Goal: Task Accomplishment & Management: Use online tool/utility

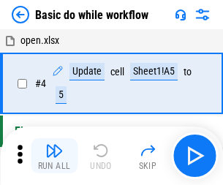
click at [54, 156] on img "button" at bounding box center [54, 151] width 18 height 18
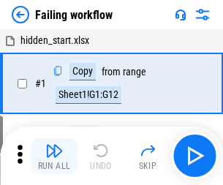
click at [54, 156] on img "button" at bounding box center [54, 151] width 18 height 18
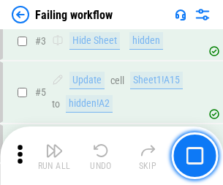
scroll to position [310, 0]
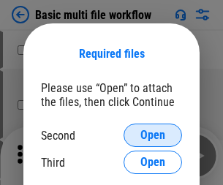
click at [153, 135] on span "Open" at bounding box center [153, 136] width 25 height 12
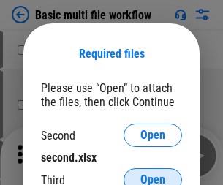
click at [153, 174] on span "Open" at bounding box center [153, 180] width 25 height 12
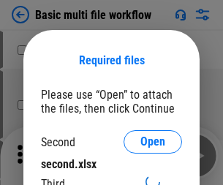
scroll to position [7, 0]
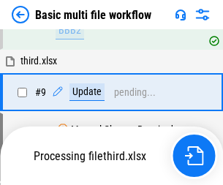
scroll to position [509, 0]
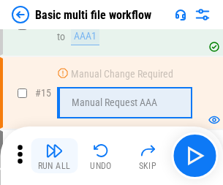
click at [54, 156] on img "button" at bounding box center [54, 151] width 18 height 18
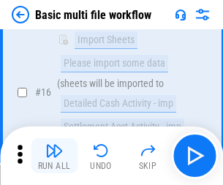
click at [54, 156] on img "button" at bounding box center [54, 151] width 18 height 18
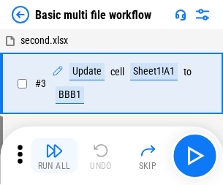
click at [54, 156] on img "button" at bounding box center [54, 151] width 18 height 18
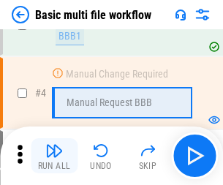
click at [54, 156] on img "button" at bounding box center [54, 151] width 18 height 18
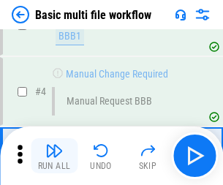
click at [54, 156] on img "button" at bounding box center [54, 151] width 18 height 18
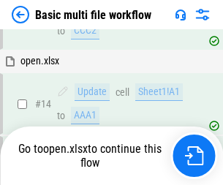
scroll to position [871, 0]
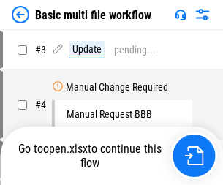
scroll to position [59, 0]
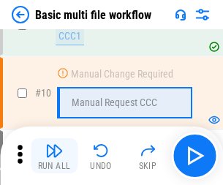
click at [54, 156] on img "button" at bounding box center [54, 151] width 18 height 18
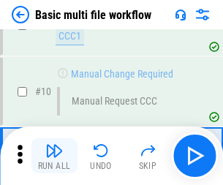
click at [54, 156] on img "button" at bounding box center [54, 151] width 18 height 18
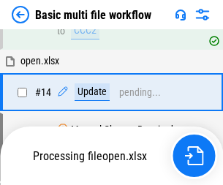
scroll to position [766, 0]
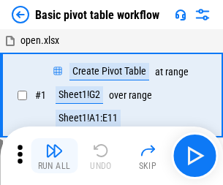
click at [54, 156] on img "button" at bounding box center [54, 151] width 18 height 18
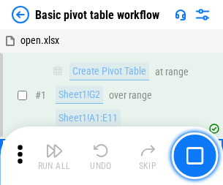
scroll to position [351, 0]
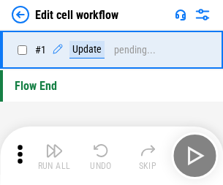
click at [54, 156] on img "button" at bounding box center [54, 151] width 18 height 18
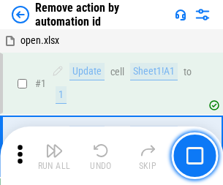
scroll to position [54, 0]
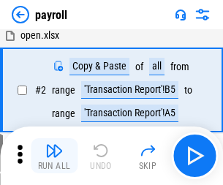
click at [54, 156] on img "button" at bounding box center [54, 151] width 18 height 18
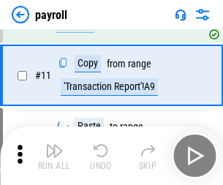
scroll to position [106, 0]
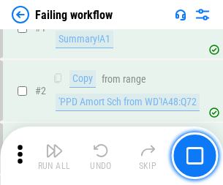
scroll to position [236, 0]
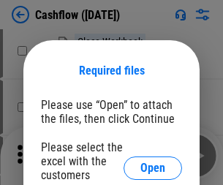
scroll to position [160, 0]
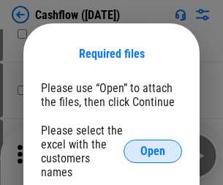
click at [153, 146] on span "Open" at bounding box center [153, 152] width 25 height 12
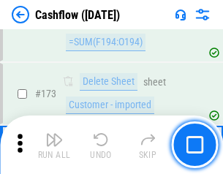
scroll to position [1550, 0]
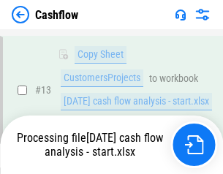
scroll to position [294, 0]
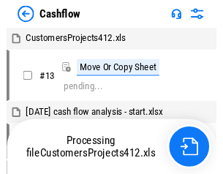
scroll to position [17, 0]
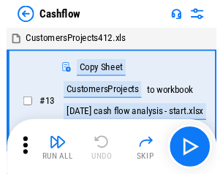
scroll to position [17, 0]
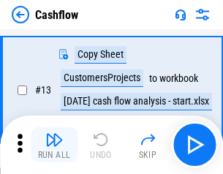
click at [54, 145] on img "button" at bounding box center [54, 140] width 18 height 18
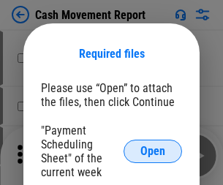
click at [153, 152] on span "Open" at bounding box center [153, 152] width 25 height 12
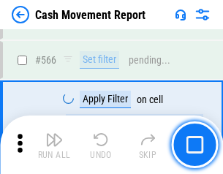
scroll to position [6709, 0]
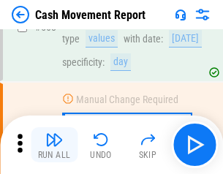
click at [54, 145] on img "button" at bounding box center [54, 140] width 18 height 18
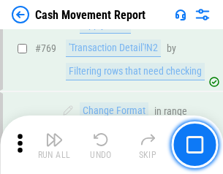
scroll to position [8134, 0]
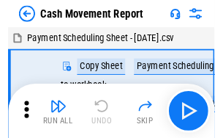
scroll to position [26, 0]
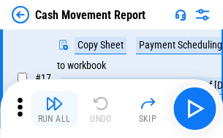
click at [54, 108] on img "button" at bounding box center [54, 103] width 18 height 18
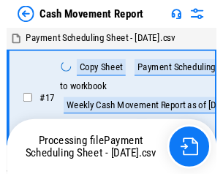
scroll to position [8, 0]
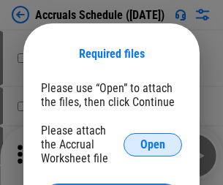
click at [153, 144] on span "Open" at bounding box center [153, 145] width 25 height 12
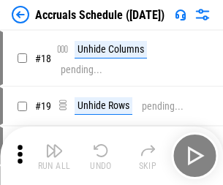
scroll to position [141, 0]
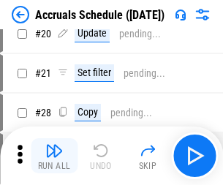
click at [54, 156] on img "button" at bounding box center [54, 151] width 18 height 18
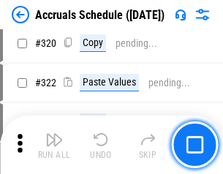
scroll to position [2723, 0]
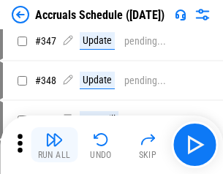
click at [54, 145] on img "button" at bounding box center [54, 140] width 18 height 18
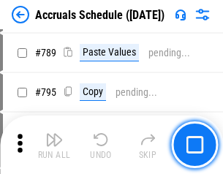
scroll to position [6149, 0]
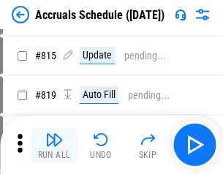
click at [54, 145] on img "button" at bounding box center [54, 140] width 18 height 18
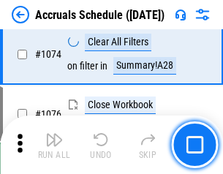
scroll to position [8768, 0]
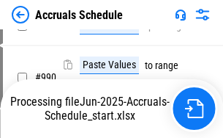
scroll to position [7239, 0]
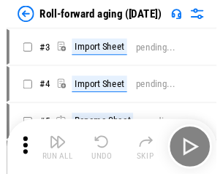
scroll to position [2, 0]
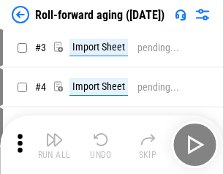
click at [54, 145] on img "button" at bounding box center [54, 140] width 18 height 18
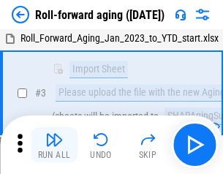
click at [54, 145] on img "button" at bounding box center [54, 140] width 18 height 18
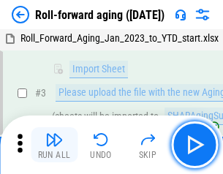
scroll to position [94, 0]
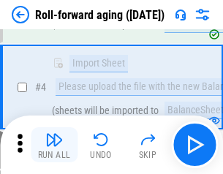
click at [54, 145] on img "button" at bounding box center [54, 140] width 18 height 18
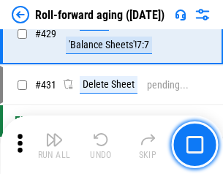
scroll to position [5076, 0]
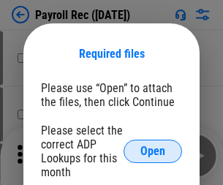
click at [153, 152] on span "Open" at bounding box center [153, 152] width 25 height 12
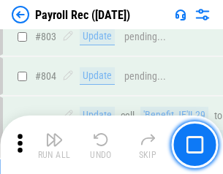
scroll to position [9300, 0]
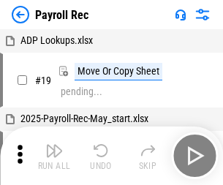
click at [54, 156] on img "button" at bounding box center [54, 151] width 18 height 18
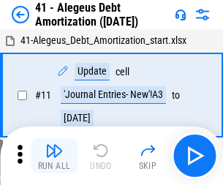
click at [54, 156] on img "button" at bounding box center [54, 151] width 18 height 18
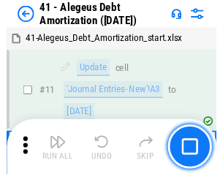
scroll to position [181, 0]
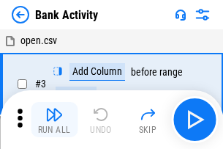
click at [54, 119] on img "button" at bounding box center [54, 114] width 18 height 18
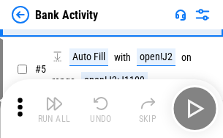
scroll to position [78, 0]
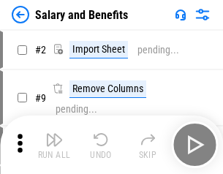
click at [54, 145] on img "button" at bounding box center [54, 140] width 18 height 18
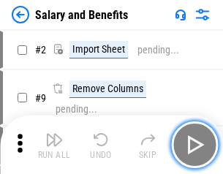
scroll to position [20, 0]
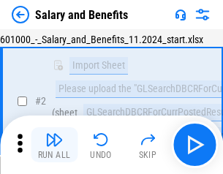
click at [54, 145] on img "button" at bounding box center [54, 140] width 18 height 18
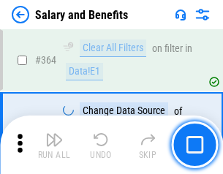
scroll to position [6894, 0]
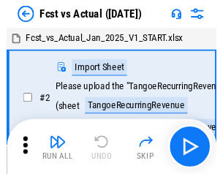
scroll to position [19, 0]
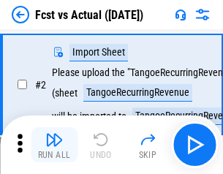
click at [54, 145] on img "button" at bounding box center [54, 140] width 18 height 18
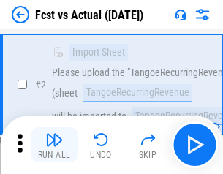
click at [54, 145] on img "button" at bounding box center [54, 140] width 18 height 18
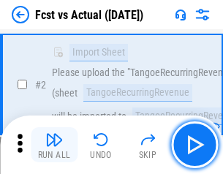
scroll to position [137, 0]
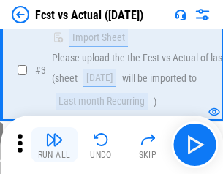
click at [54, 145] on img "button" at bounding box center [54, 140] width 18 height 18
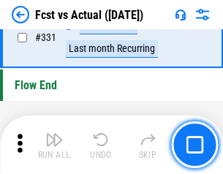
scroll to position [7007, 0]
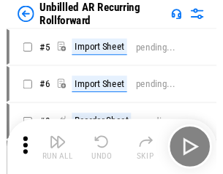
scroll to position [31, 0]
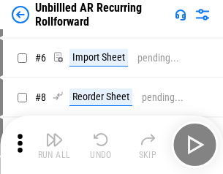
click at [54, 145] on img "button" at bounding box center [54, 140] width 18 height 18
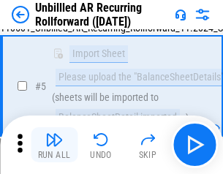
click at [54, 145] on img "button" at bounding box center [54, 140] width 18 height 18
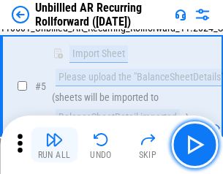
scroll to position [138, 0]
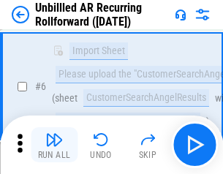
click at [54, 145] on img "button" at bounding box center [54, 140] width 18 height 18
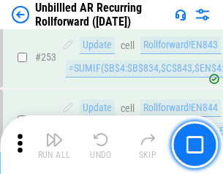
scroll to position [4972, 0]
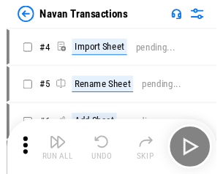
scroll to position [23, 0]
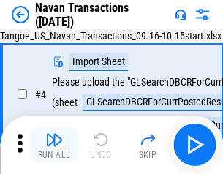
click at [54, 145] on img "button" at bounding box center [54, 140] width 18 height 18
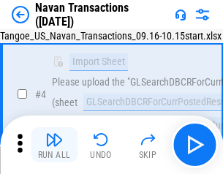
click at [54, 145] on img "button" at bounding box center [54, 140] width 18 height 18
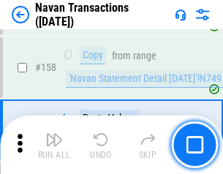
scroll to position [4746, 0]
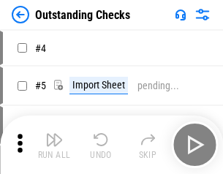
click at [54, 145] on img "button" at bounding box center [54, 140] width 18 height 18
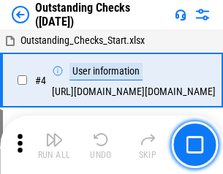
scroll to position [61, 0]
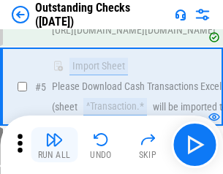
click at [54, 145] on img "button" at bounding box center [54, 140] width 18 height 18
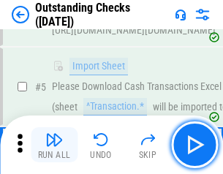
scroll to position [153, 0]
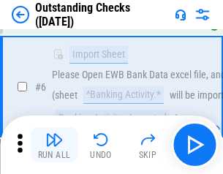
click at [54, 145] on img "button" at bounding box center [54, 140] width 18 height 18
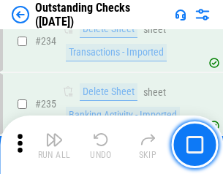
scroll to position [4445, 0]
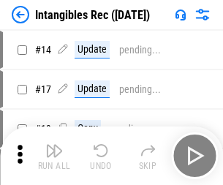
click at [54, 156] on img "button" at bounding box center [54, 151] width 18 height 18
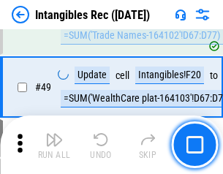
scroll to position [570, 0]
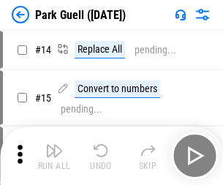
click at [54, 145] on img "button" at bounding box center [54, 151] width 18 height 18
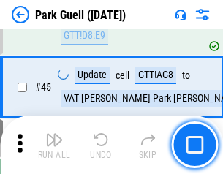
scroll to position [1831, 0]
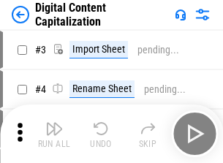
click at [54, 123] on img "button" at bounding box center [54, 129] width 18 height 18
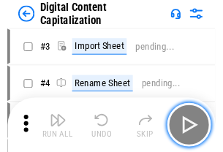
scroll to position [42, 0]
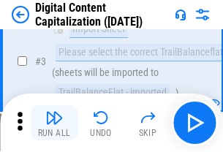
click at [54, 123] on img "button" at bounding box center [54, 118] width 18 height 18
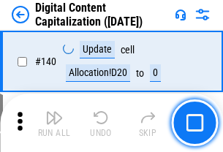
scroll to position [1553, 0]
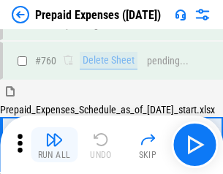
click at [54, 145] on img "button" at bounding box center [54, 140] width 18 height 18
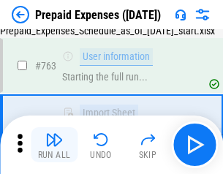
click at [54, 145] on img "button" at bounding box center [54, 140] width 18 height 18
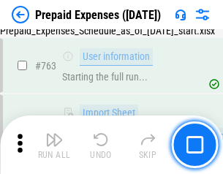
scroll to position [4144, 0]
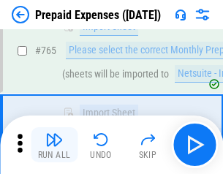
click at [54, 145] on img "button" at bounding box center [54, 140] width 18 height 18
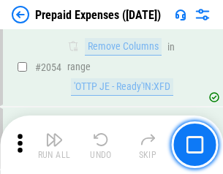
scroll to position [15302, 0]
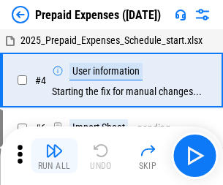
click at [54, 156] on img "button" at bounding box center [54, 151] width 18 height 18
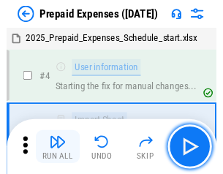
scroll to position [64, 0]
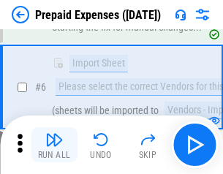
click at [54, 145] on img "button" at bounding box center [54, 140] width 18 height 18
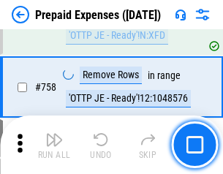
scroll to position [5216, 0]
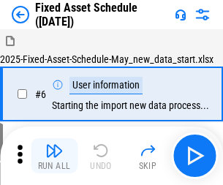
click at [54, 156] on img "button" at bounding box center [54, 151] width 18 height 18
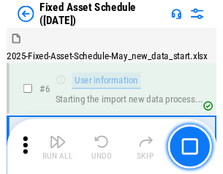
scroll to position [79, 0]
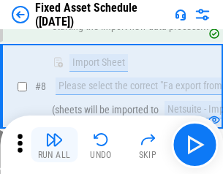
click at [54, 145] on img "button" at bounding box center [54, 140] width 18 height 18
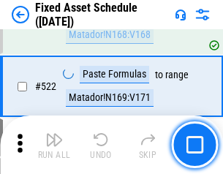
scroll to position [5088, 0]
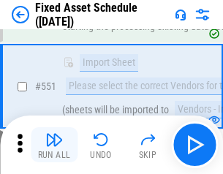
click at [54, 145] on img "button" at bounding box center [54, 140] width 18 height 18
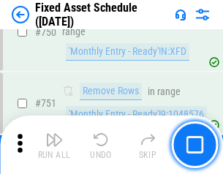
scroll to position [7137, 0]
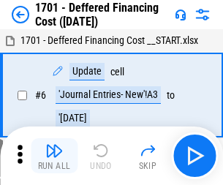
click at [54, 156] on img "button" at bounding box center [54, 151] width 18 height 18
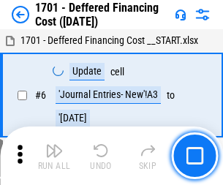
scroll to position [176, 0]
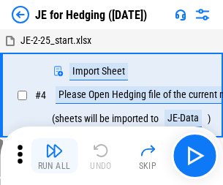
click at [54, 145] on img "button" at bounding box center [54, 151] width 18 height 18
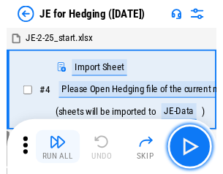
scroll to position [2, 0]
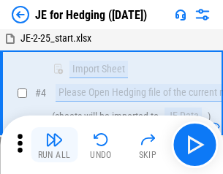
click at [54, 145] on img "button" at bounding box center [54, 140] width 18 height 18
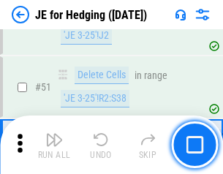
scroll to position [948, 0]
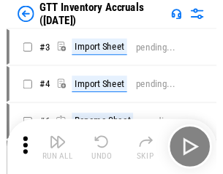
scroll to position [2, 0]
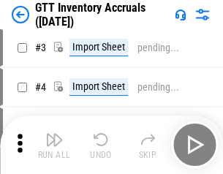
click at [54, 145] on img "button" at bounding box center [54, 140] width 18 height 18
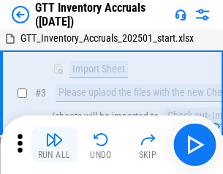
click at [54, 145] on img "button" at bounding box center [54, 140] width 18 height 18
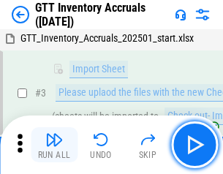
scroll to position [94, 0]
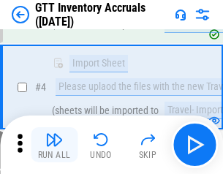
click at [54, 145] on img "button" at bounding box center [54, 140] width 18 height 18
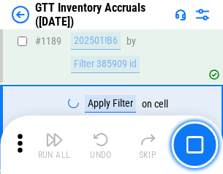
scroll to position [11954, 0]
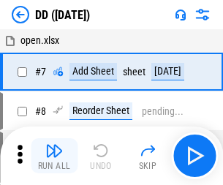
click at [54, 156] on img "button" at bounding box center [54, 151] width 18 height 18
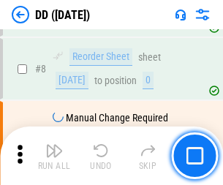
scroll to position [141, 0]
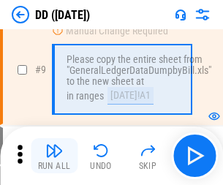
click at [54, 156] on img "button" at bounding box center [54, 151] width 18 height 18
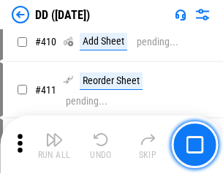
scroll to position [6550, 0]
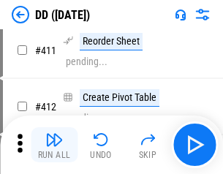
click at [54, 145] on img "button" at bounding box center [54, 140] width 18 height 18
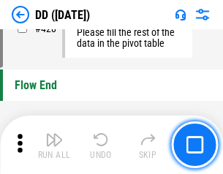
scroll to position [7006, 0]
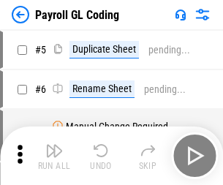
click at [54, 156] on img "button" at bounding box center [54, 151] width 18 height 18
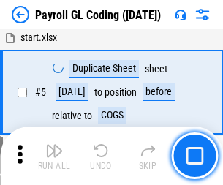
scroll to position [176, 0]
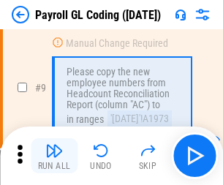
click at [54, 156] on img "button" at bounding box center [54, 151] width 18 height 18
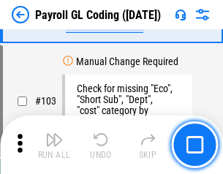
scroll to position [3434, 0]
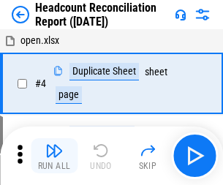
click at [54, 156] on img "button" at bounding box center [54, 151] width 18 height 18
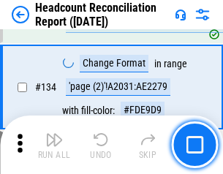
scroll to position [1760, 0]
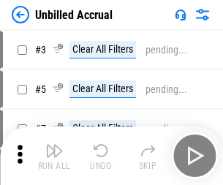
click at [54, 156] on img "button" at bounding box center [54, 151] width 18 height 18
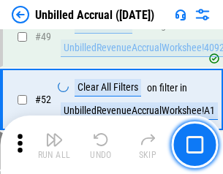
scroll to position [1328, 0]
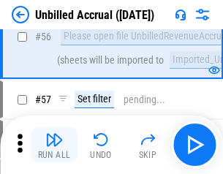
click at [54, 145] on img "button" at bounding box center [54, 140] width 18 height 18
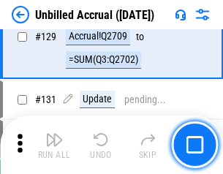
scroll to position [4360, 0]
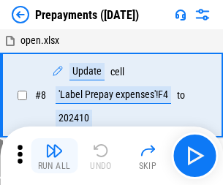
click at [54, 156] on img "button" at bounding box center [54, 151] width 18 height 18
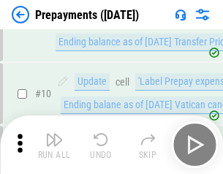
scroll to position [91, 0]
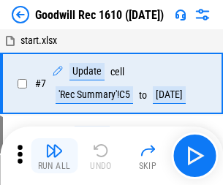
click at [54, 156] on img "button" at bounding box center [54, 151] width 18 height 18
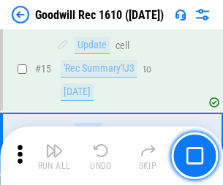
scroll to position [250, 0]
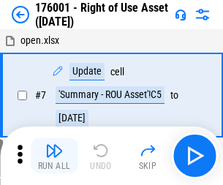
click at [54, 156] on img "button" at bounding box center [54, 151] width 18 height 18
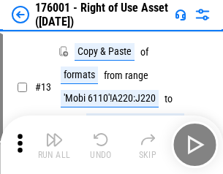
scroll to position [94, 0]
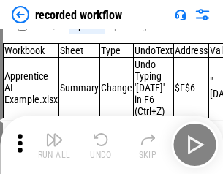
click at [54, 145] on img "button" at bounding box center [54, 140] width 18 height 18
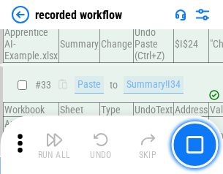
scroll to position [4576, 0]
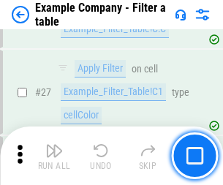
scroll to position [1340, 0]
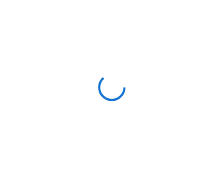
scroll to position [23, 0]
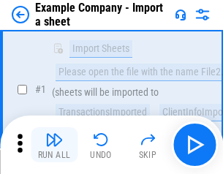
click at [54, 145] on img "button" at bounding box center [54, 140] width 18 height 18
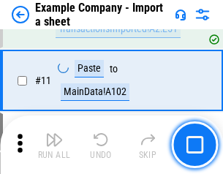
scroll to position [324, 0]
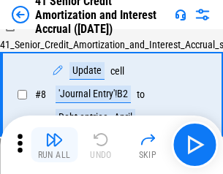
click at [54, 145] on img "button" at bounding box center [54, 140] width 18 height 18
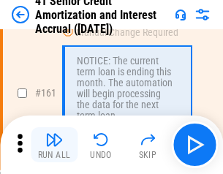
click at [54, 145] on img "button" at bounding box center [54, 140] width 18 height 18
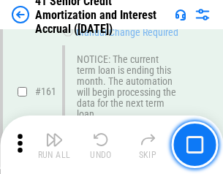
scroll to position [1566, 0]
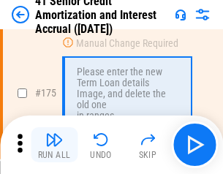
click at [54, 145] on img "button" at bounding box center [54, 140] width 18 height 18
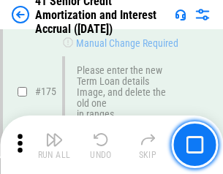
scroll to position [1714, 0]
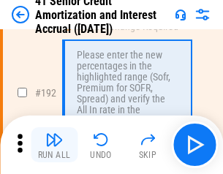
click at [54, 145] on img "button" at bounding box center [54, 140] width 18 height 18
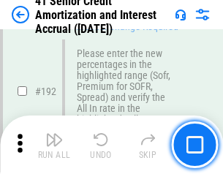
scroll to position [1868, 0]
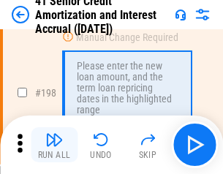
click at [54, 145] on img "button" at bounding box center [54, 140] width 18 height 18
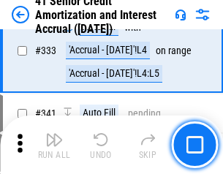
scroll to position [3740, 0]
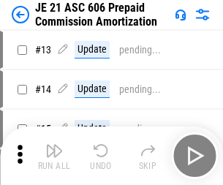
click at [54, 145] on img "button" at bounding box center [54, 151] width 18 height 18
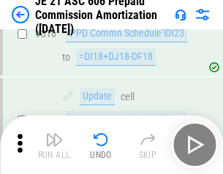
scroll to position [2733, 0]
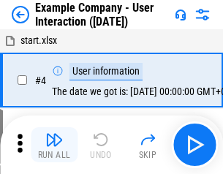
click at [54, 145] on img "button" at bounding box center [54, 140] width 18 height 18
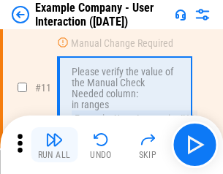
click at [54, 145] on img "button" at bounding box center [54, 140] width 18 height 18
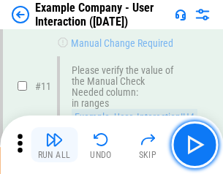
scroll to position [317, 0]
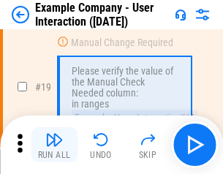
click at [54, 145] on img "button" at bounding box center [54, 140] width 18 height 18
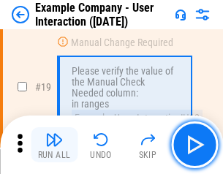
click at [54, 145] on img "button" at bounding box center [54, 140] width 18 height 18
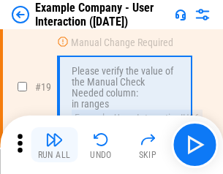
click at [54, 145] on img "button" at bounding box center [54, 140] width 18 height 18
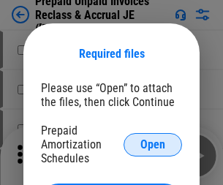
click at [153, 144] on span "Open" at bounding box center [153, 145] width 25 height 12
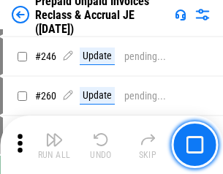
scroll to position [1976, 0]
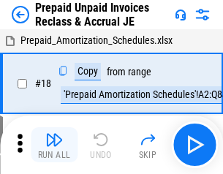
click at [54, 145] on img "button" at bounding box center [54, 140] width 18 height 18
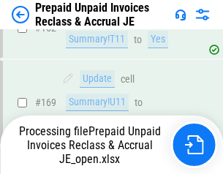
scroll to position [1976, 0]
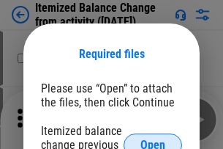
click at [153, 139] on span "Open" at bounding box center [153, 145] width 25 height 12
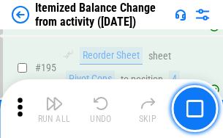
scroll to position [2817, 0]
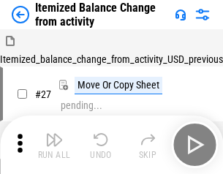
scroll to position [23, 0]
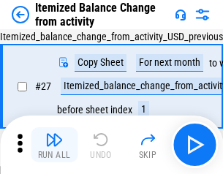
click at [54, 145] on img "button" at bounding box center [54, 140] width 18 height 18
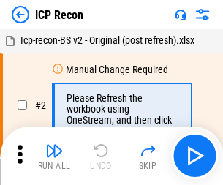
scroll to position [7, 0]
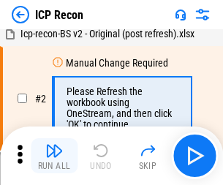
click at [54, 156] on img "button" at bounding box center [54, 151] width 18 height 18
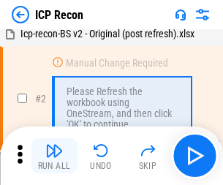
click at [54, 156] on img "button" at bounding box center [54, 151] width 18 height 18
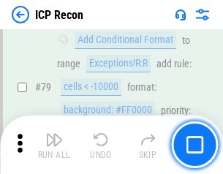
scroll to position [1435, 0]
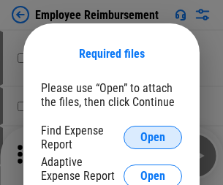
click at [153, 138] on span "Open" at bounding box center [153, 138] width 25 height 12
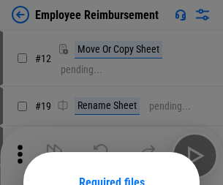
scroll to position [129, 0]
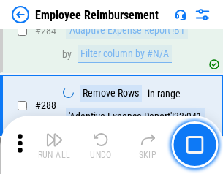
scroll to position [3979, 0]
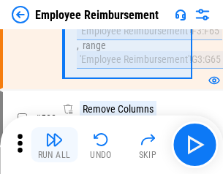
click at [54, 145] on img "button" at bounding box center [54, 140] width 18 height 18
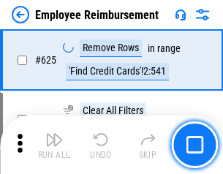
scroll to position [8765, 0]
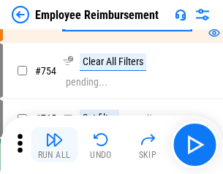
click at [54, 145] on img "button" at bounding box center [54, 140] width 18 height 18
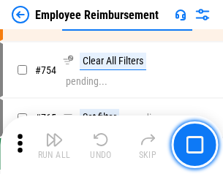
click at [54, 145] on img "button" at bounding box center [54, 140] width 18 height 18
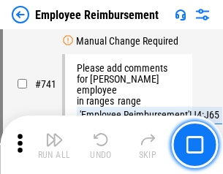
scroll to position [10270, 0]
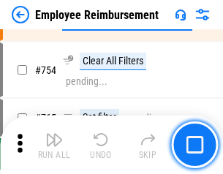
click at [54, 145] on img "button" at bounding box center [54, 140] width 18 height 18
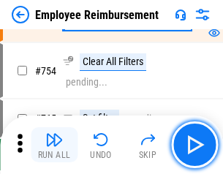
click at [54, 145] on img "button" at bounding box center [54, 140] width 18 height 18
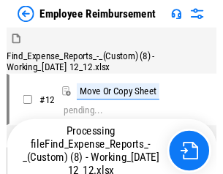
scroll to position [50, 0]
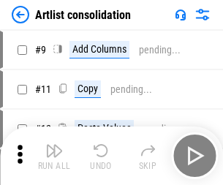
click at [54, 156] on img "button" at bounding box center [54, 151] width 18 height 18
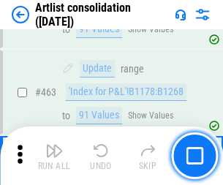
scroll to position [6410, 0]
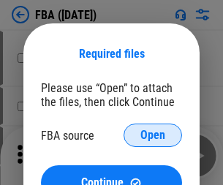
click at [153, 135] on span "Open" at bounding box center [153, 136] width 25 height 12
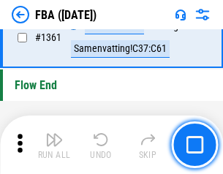
scroll to position [15721, 0]
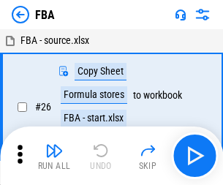
scroll to position [15, 0]
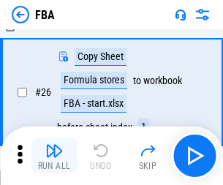
click at [54, 156] on img "button" at bounding box center [54, 151] width 18 height 18
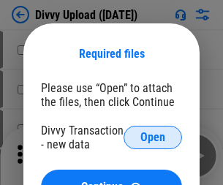
click at [153, 138] on span "Open" at bounding box center [153, 138] width 25 height 12
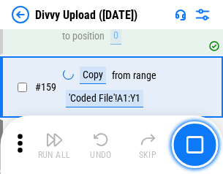
scroll to position [1516, 0]
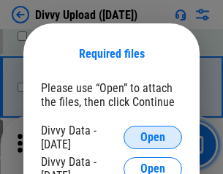
click at [153, 138] on span "Open" at bounding box center [153, 138] width 25 height 12
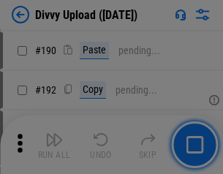
scroll to position [1847, 0]
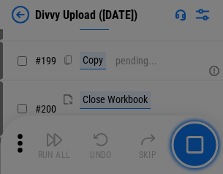
scroll to position [2129, 0]
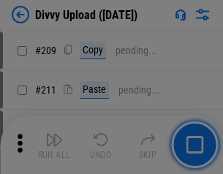
scroll to position [2487, 0]
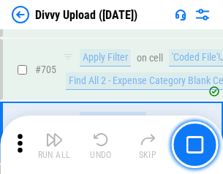
scroll to position [10014, 0]
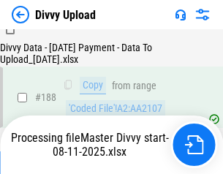
scroll to position [1723, 0]
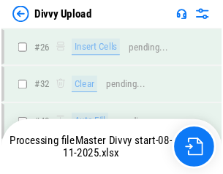
scroll to position [1516, 0]
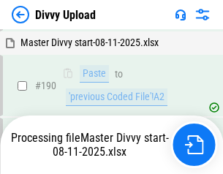
scroll to position [1861, 0]
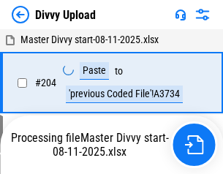
scroll to position [2607, 0]
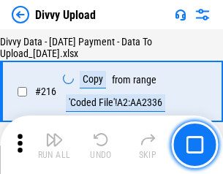
scroll to position [3014, 0]
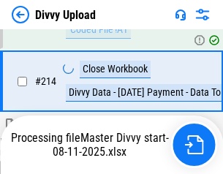
scroll to position [2929, 0]
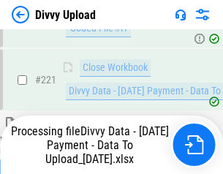
scroll to position [3252, 0]
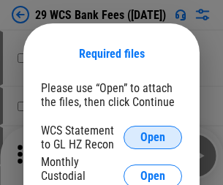
click at [153, 138] on span "Open" at bounding box center [153, 138] width 25 height 12
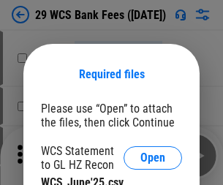
scroll to position [20, 0]
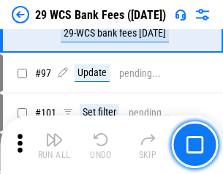
scroll to position [1427, 0]
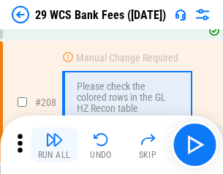
click at [54, 145] on img "button" at bounding box center [54, 140] width 18 height 18
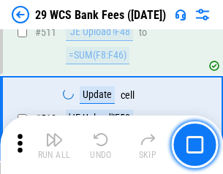
scroll to position [7365, 0]
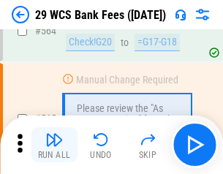
click at [54, 145] on img "button" at bounding box center [54, 140] width 18 height 18
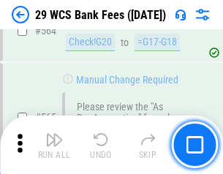
scroll to position [7917, 0]
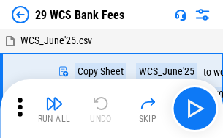
scroll to position [26, 0]
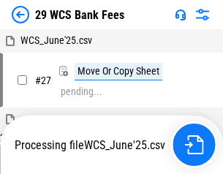
scroll to position [8, 0]
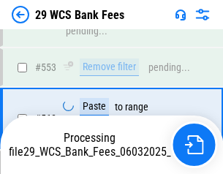
scroll to position [7815, 0]
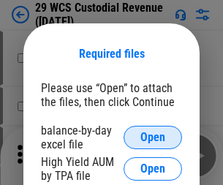
click at [153, 138] on span "Open" at bounding box center [153, 138] width 25 height 12
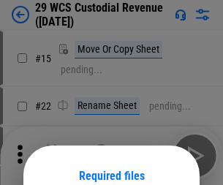
scroll to position [122, 0]
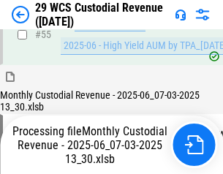
scroll to position [1097, 0]
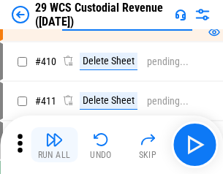
click at [54, 145] on img "button" at bounding box center [54, 140] width 18 height 18
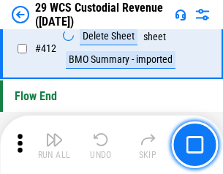
scroll to position [6991, 0]
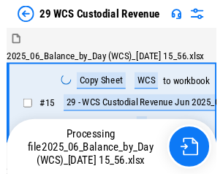
scroll to position [35, 0]
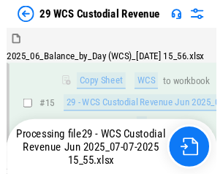
scroll to position [332, 0]
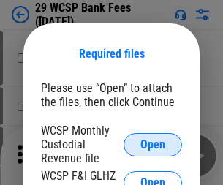
click at [153, 144] on span "Open" at bounding box center [153, 145] width 25 height 12
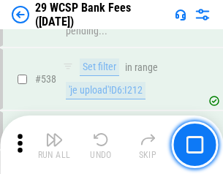
scroll to position [5624, 0]
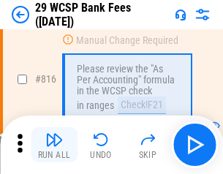
click at [54, 145] on img "button" at bounding box center [54, 140] width 18 height 18
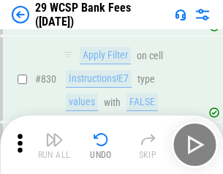
scroll to position [9288, 0]
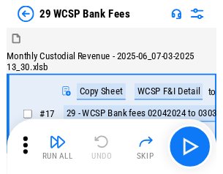
scroll to position [35, 0]
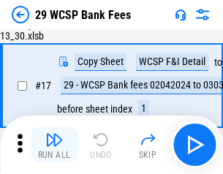
click at [54, 145] on img "button" at bounding box center [54, 140] width 18 height 18
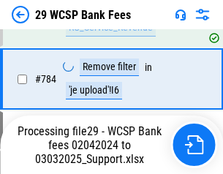
scroll to position [8863, 0]
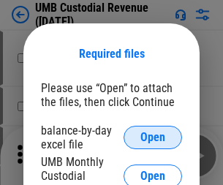
click at [153, 138] on span "Open" at bounding box center [153, 138] width 25 height 12
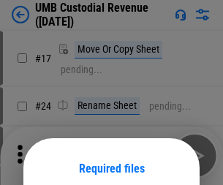
scroll to position [115, 0]
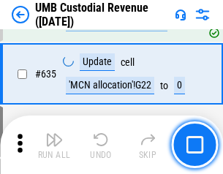
scroll to position [7661, 0]
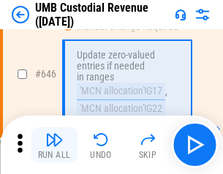
click at [54, 145] on img "button" at bounding box center [54, 140] width 18 height 18
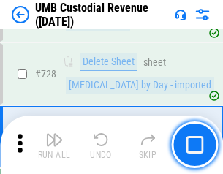
scroll to position [9030, 0]
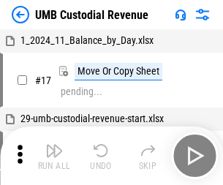
scroll to position [11, 0]
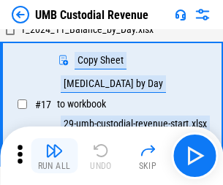
click at [54, 156] on img "button" at bounding box center [54, 151] width 18 height 18
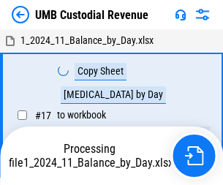
scroll to position [11, 0]
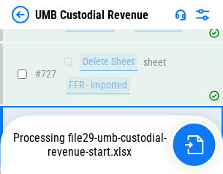
scroll to position [8934, 0]
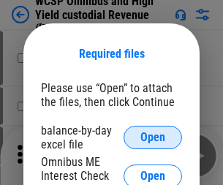
click at [153, 138] on span "Open" at bounding box center [153, 138] width 25 height 12
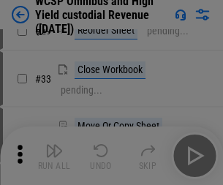
scroll to position [335, 0]
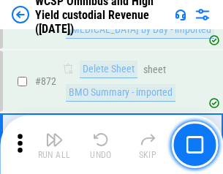
scroll to position [12389, 0]
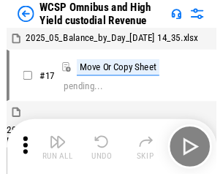
scroll to position [8, 0]
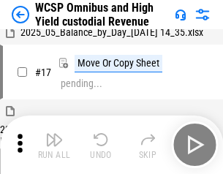
click at [54, 145] on img "button" at bounding box center [54, 140] width 18 height 18
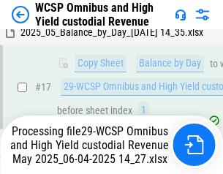
scroll to position [305, 0]
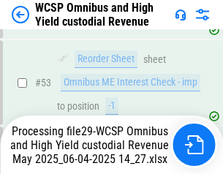
scroll to position [1070, 0]
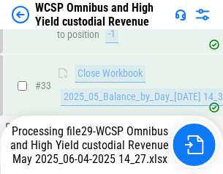
scroll to position [1502, 0]
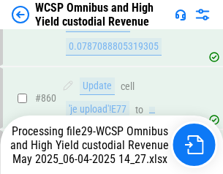
scroll to position [12356, 0]
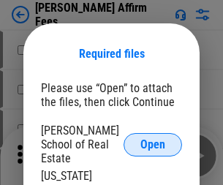
click at [153, 139] on span "Open" at bounding box center [153, 145] width 25 height 12
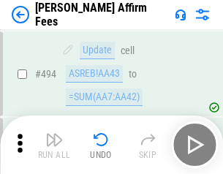
scroll to position [3980, 0]
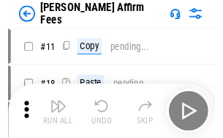
scroll to position [15, 0]
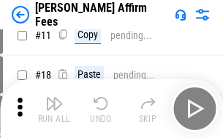
click at [54, 108] on img "button" at bounding box center [54, 103] width 18 height 18
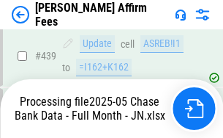
scroll to position [3839, 0]
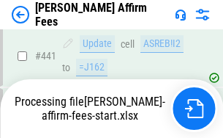
scroll to position [3839, 0]
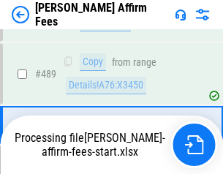
scroll to position [3821, 0]
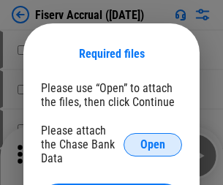
click at [153, 139] on span "Open" at bounding box center [153, 145] width 25 height 12
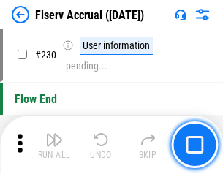
scroll to position [4639, 0]
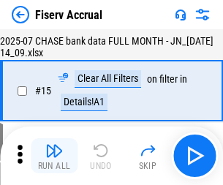
click at [54, 156] on img "button" at bounding box center [54, 151] width 18 height 18
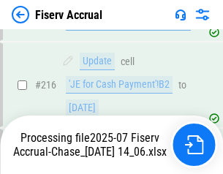
scroll to position [4534, 0]
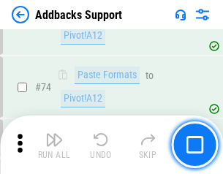
scroll to position [1066, 0]
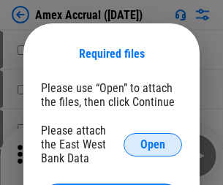
click at [153, 144] on span "Open" at bounding box center [153, 145] width 25 height 12
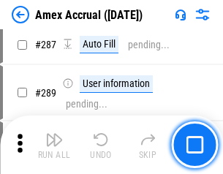
scroll to position [4198, 0]
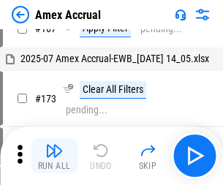
click at [54, 156] on img "button" at bounding box center [54, 151] width 18 height 18
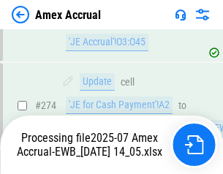
scroll to position [4363, 0]
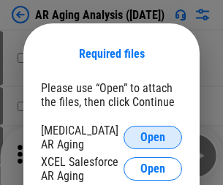
click at [153, 135] on span "Open" at bounding box center [153, 138] width 25 height 12
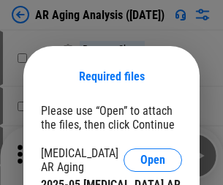
scroll to position [23, 0]
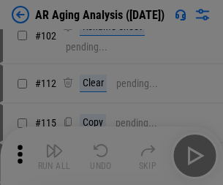
scroll to position [201, 0]
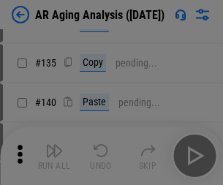
scroll to position [441, 0]
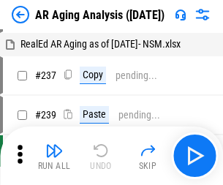
scroll to position [15, 0]
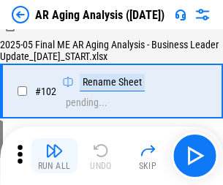
click at [54, 156] on img "button" at bounding box center [54, 151] width 18 height 18
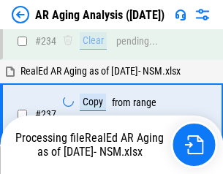
scroll to position [2269, 0]
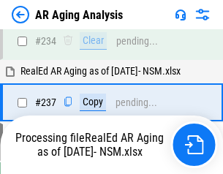
scroll to position [2252, 0]
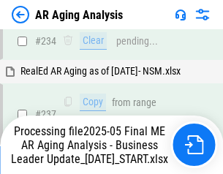
scroll to position [2252, 0]
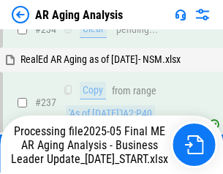
scroll to position [2252, 0]
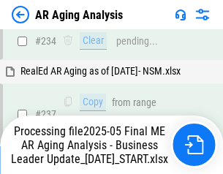
scroll to position [2252, 0]
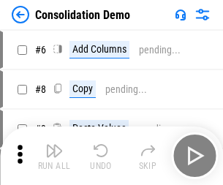
click at [54, 156] on img "button" at bounding box center [54, 151] width 18 height 18
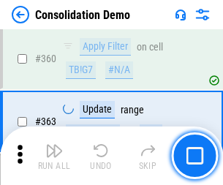
scroll to position [4906, 0]
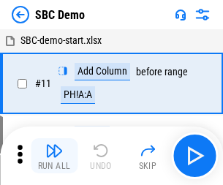
click at [54, 156] on img "button" at bounding box center [54, 151] width 18 height 18
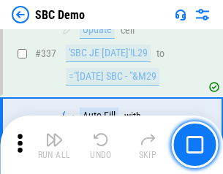
scroll to position [3851, 0]
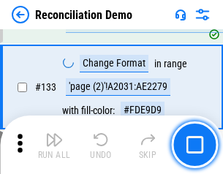
scroll to position [1738, 0]
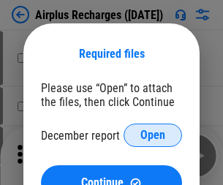
click at [153, 135] on span "Open" at bounding box center [153, 136] width 25 height 12
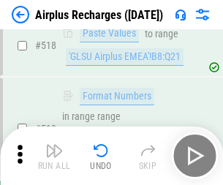
scroll to position [6299, 0]
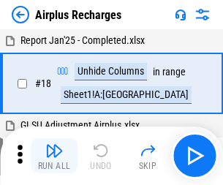
click at [54, 156] on img "button" at bounding box center [54, 151] width 18 height 18
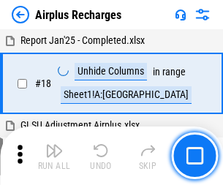
scroll to position [64, 0]
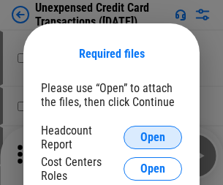
click at [153, 138] on span "Open" at bounding box center [153, 138] width 25 height 12
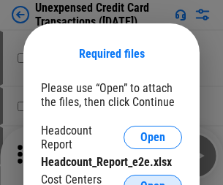
click at [153, 181] on span "Open" at bounding box center [153, 187] width 25 height 12
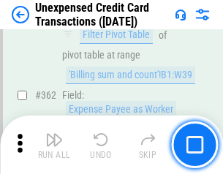
scroll to position [3765, 0]
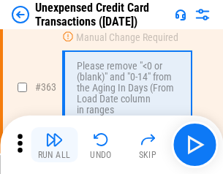
click at [54, 145] on img "button" at bounding box center [54, 140] width 18 height 18
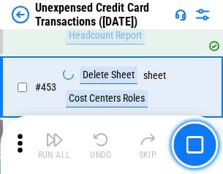
scroll to position [4993, 0]
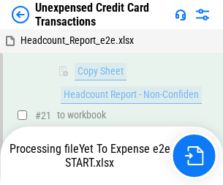
scroll to position [238, 0]
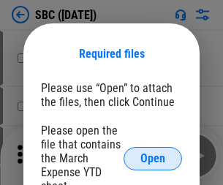
click at [153, 158] on span "Open" at bounding box center [153, 159] width 25 height 12
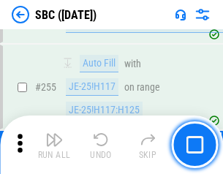
scroll to position [2861, 0]
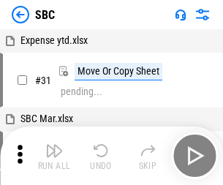
scroll to position [15, 0]
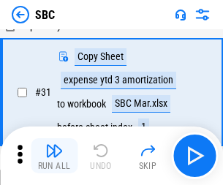
click at [54, 156] on img "button" at bounding box center [54, 151] width 18 height 18
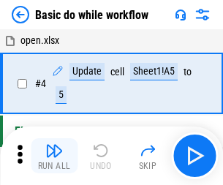
click at [54, 156] on img "button" at bounding box center [54, 151] width 18 height 18
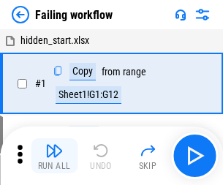
click at [54, 156] on img "button" at bounding box center [54, 151] width 18 height 18
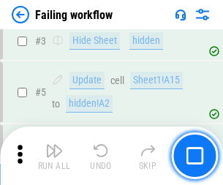
scroll to position [310, 0]
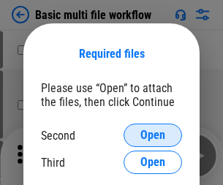
click at [153, 135] on span "Open" at bounding box center [153, 136] width 25 height 12
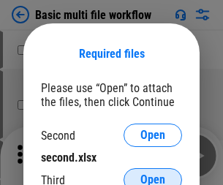
click at [153, 174] on span "Open" at bounding box center [153, 180] width 25 height 12
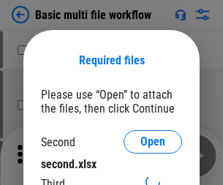
scroll to position [7, 0]
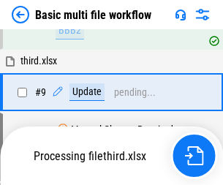
scroll to position [509, 0]
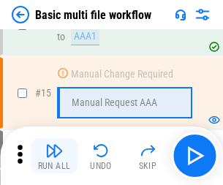
click at [54, 156] on img "button" at bounding box center [54, 151] width 18 height 18
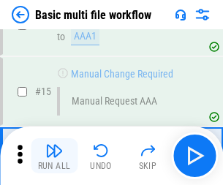
click at [54, 156] on img "button" at bounding box center [54, 151] width 18 height 18
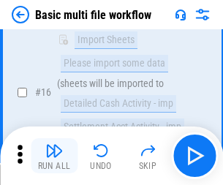
scroll to position [974, 0]
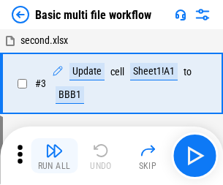
click at [54, 156] on img "button" at bounding box center [54, 151] width 18 height 18
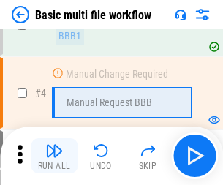
click at [54, 156] on img "button" at bounding box center [54, 151] width 18 height 18
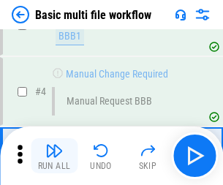
click at [54, 156] on img "button" at bounding box center [54, 151] width 18 height 18
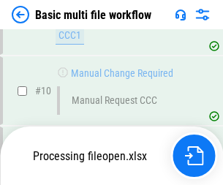
scroll to position [686, 0]
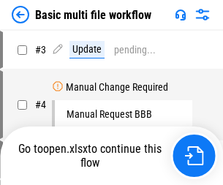
scroll to position [59, 0]
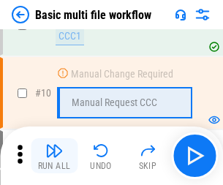
click at [54, 156] on img "button" at bounding box center [54, 151] width 18 height 18
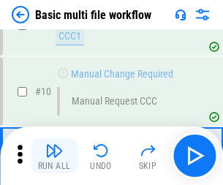
click at [54, 156] on img "button" at bounding box center [54, 151] width 18 height 18
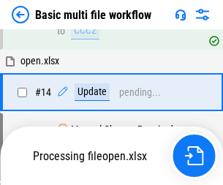
scroll to position [766, 0]
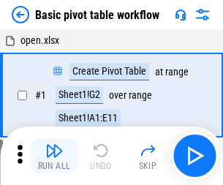
click at [54, 156] on img "button" at bounding box center [54, 151] width 18 height 18
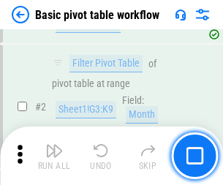
scroll to position [351, 0]
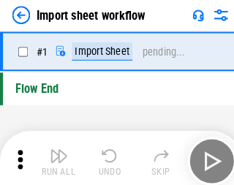
click at [54, 156] on img "button" at bounding box center [57, 151] width 18 height 18
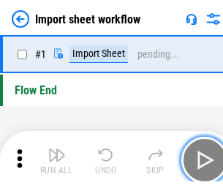
scroll to position [5, 0]
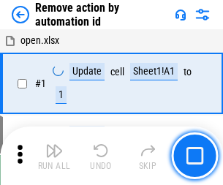
scroll to position [54, 0]
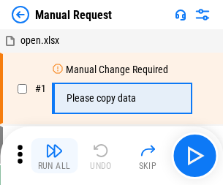
click at [54, 156] on img "button" at bounding box center [54, 151] width 18 height 18
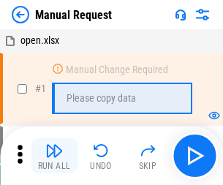
click at [54, 156] on img "button" at bounding box center [54, 151] width 18 height 18
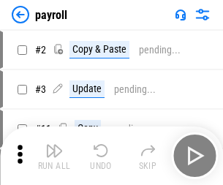
click at [54, 156] on img "button" at bounding box center [54, 151] width 18 height 18
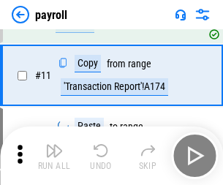
scroll to position [106, 0]
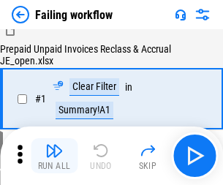
click at [54, 156] on img "button" at bounding box center [54, 151] width 18 height 18
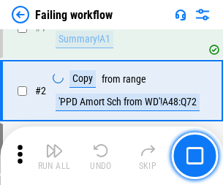
scroll to position [236, 0]
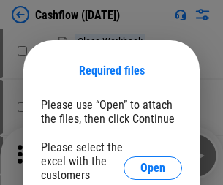
scroll to position [160, 0]
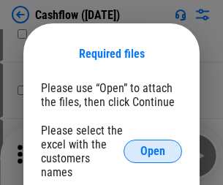
click at [153, 146] on span "Open" at bounding box center [153, 152] width 25 height 12
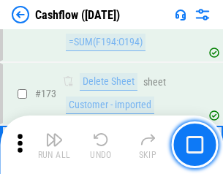
scroll to position [1550, 0]
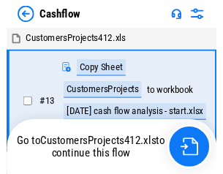
scroll to position [17, 0]
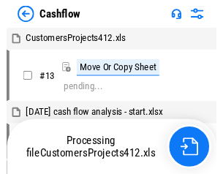
scroll to position [17, 0]
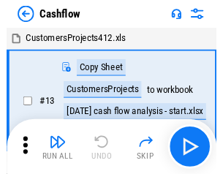
scroll to position [17, 0]
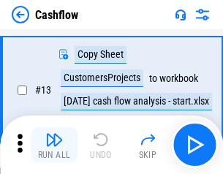
click at [54, 145] on img "button" at bounding box center [54, 140] width 18 height 18
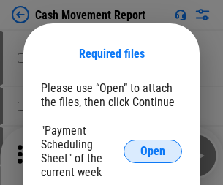
click at [153, 152] on span "Open" at bounding box center [153, 152] width 25 height 12
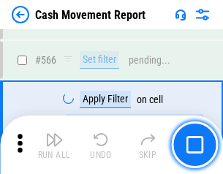
scroll to position [6709, 0]
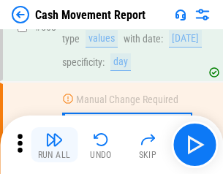
click at [54, 145] on img "button" at bounding box center [54, 140] width 18 height 18
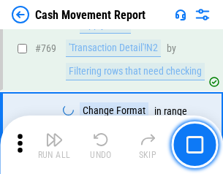
scroll to position [8134, 0]
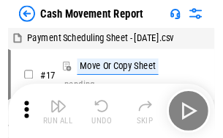
scroll to position [26, 0]
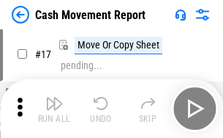
click at [54, 108] on img "button" at bounding box center [54, 103] width 18 height 18
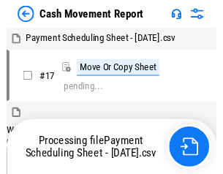
scroll to position [8, 0]
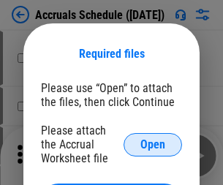
click at [153, 144] on span "Open" at bounding box center [153, 145] width 25 height 12
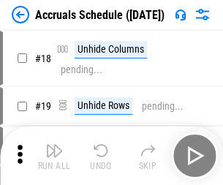
scroll to position [141, 0]
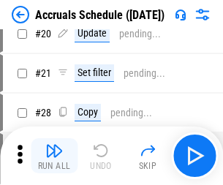
click at [54, 156] on img "button" at bounding box center [54, 151] width 18 height 18
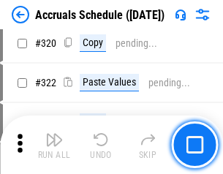
scroll to position [2723, 0]
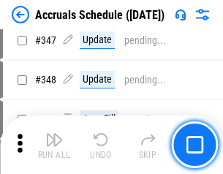
click at [54, 145] on img "button" at bounding box center [54, 140] width 18 height 18
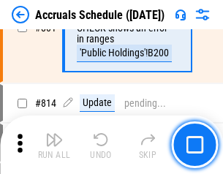
scroll to position [6460, 0]
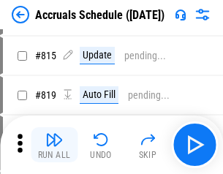
click at [54, 145] on img "button" at bounding box center [54, 140] width 18 height 18
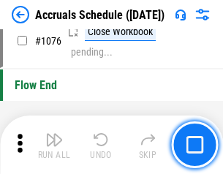
scroll to position [8768, 0]
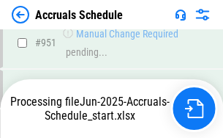
scroll to position [7894, 0]
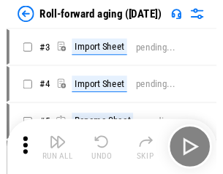
scroll to position [2, 0]
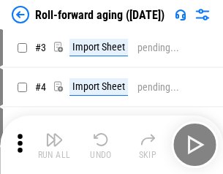
click at [54, 145] on img "button" at bounding box center [54, 140] width 18 height 18
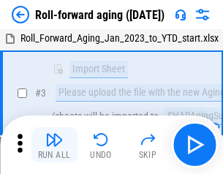
click at [54, 145] on img "button" at bounding box center [54, 140] width 18 height 18
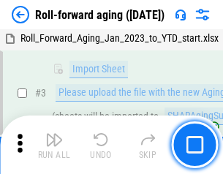
scroll to position [94, 0]
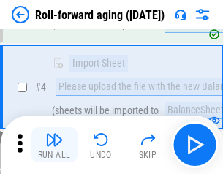
click at [54, 145] on img "button" at bounding box center [54, 140] width 18 height 18
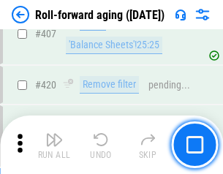
scroll to position [5076, 0]
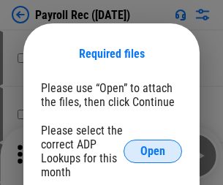
click at [153, 152] on span "Open" at bounding box center [153, 152] width 25 height 12
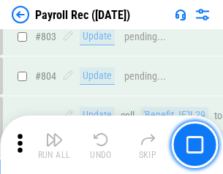
scroll to position [9300, 0]
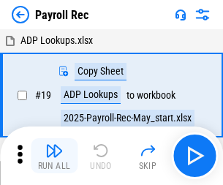
click at [54, 156] on img "button" at bounding box center [54, 151] width 18 height 18
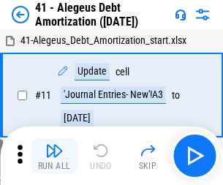
click at [54, 156] on img "button" at bounding box center [54, 151] width 18 height 18
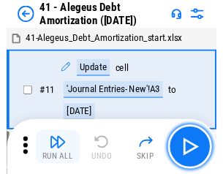
scroll to position [181, 0]
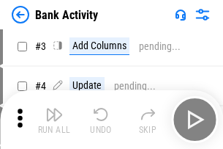
click at [54, 119] on img "button" at bounding box center [54, 114] width 18 height 18
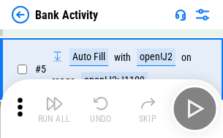
scroll to position [78, 0]
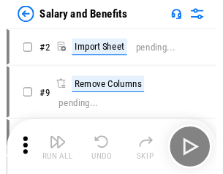
scroll to position [20, 0]
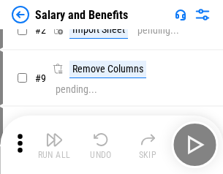
click at [54, 145] on img "button" at bounding box center [54, 140] width 18 height 18
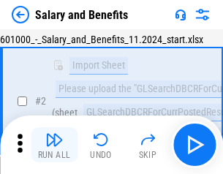
click at [54, 145] on img "button" at bounding box center [54, 140] width 18 height 18
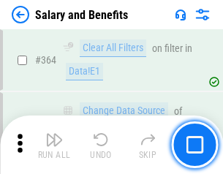
scroll to position [6894, 0]
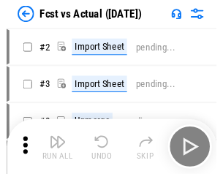
scroll to position [19, 0]
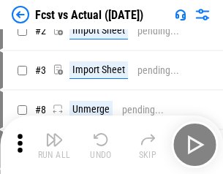
click at [54, 145] on img "button" at bounding box center [54, 140] width 18 height 18
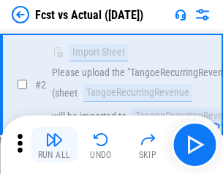
click at [54, 145] on img "button" at bounding box center [54, 140] width 18 height 18
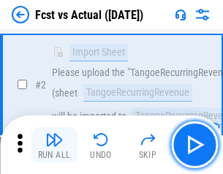
scroll to position [137, 0]
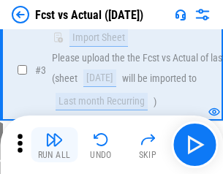
click at [54, 145] on img "button" at bounding box center [54, 140] width 18 height 18
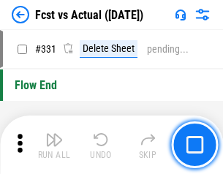
scroll to position [7007, 0]
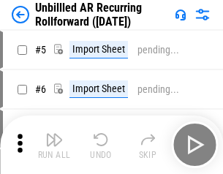
scroll to position [31, 0]
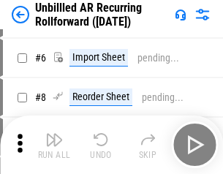
click at [54, 145] on img "button" at bounding box center [54, 140] width 18 height 18
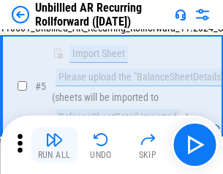
click at [54, 145] on img "button" at bounding box center [54, 140] width 18 height 18
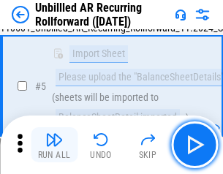
scroll to position [138, 0]
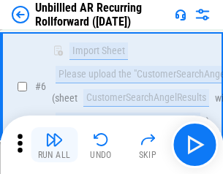
click at [54, 145] on img "button" at bounding box center [54, 140] width 18 height 18
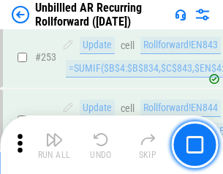
scroll to position [4972, 0]
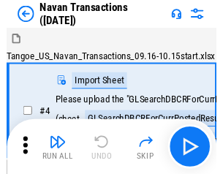
scroll to position [23, 0]
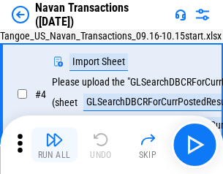
click at [54, 145] on img "button" at bounding box center [54, 140] width 18 height 18
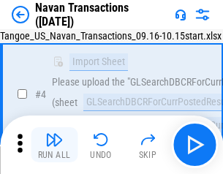
click at [54, 145] on img "button" at bounding box center [54, 140] width 18 height 18
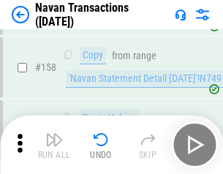
scroll to position [4746, 0]
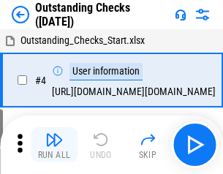
click at [54, 145] on img "button" at bounding box center [54, 140] width 18 height 18
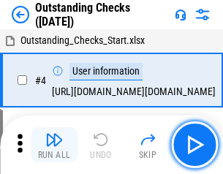
scroll to position [61, 0]
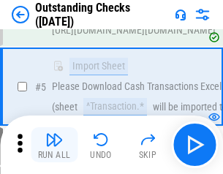
click at [54, 145] on img "button" at bounding box center [54, 140] width 18 height 18
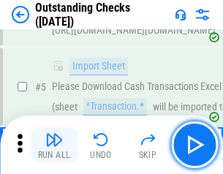
scroll to position [153, 0]
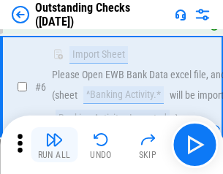
click at [54, 145] on img "button" at bounding box center [54, 140] width 18 height 18
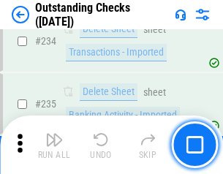
scroll to position [4445, 0]
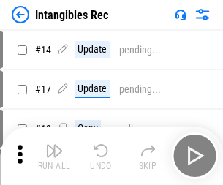
click at [54, 156] on img "button" at bounding box center [54, 151] width 18 height 18
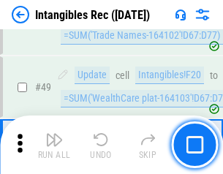
scroll to position [570, 0]
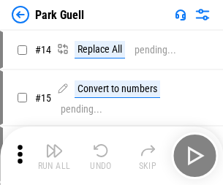
click at [54, 145] on img "button" at bounding box center [54, 151] width 18 height 18
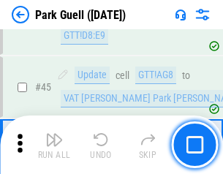
scroll to position [1831, 0]
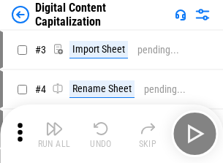
click at [54, 123] on img "button" at bounding box center [54, 129] width 18 height 18
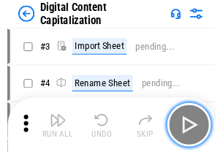
scroll to position [42, 0]
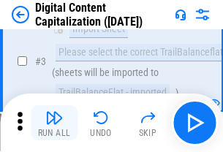
click at [54, 123] on img "button" at bounding box center [54, 118] width 18 height 18
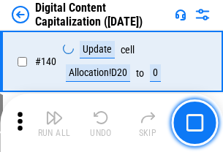
scroll to position [1553, 0]
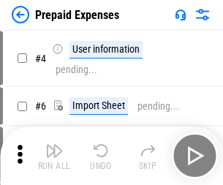
click at [54, 145] on img "button" at bounding box center [54, 151] width 18 height 18
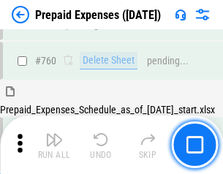
scroll to position [4057, 0]
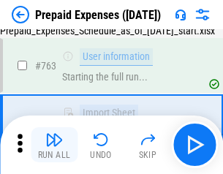
click at [54, 145] on img "button" at bounding box center [54, 140] width 18 height 18
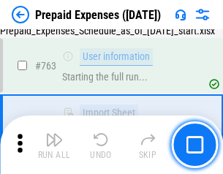
scroll to position [4144, 0]
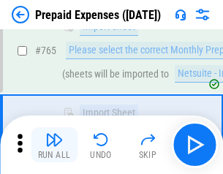
click at [54, 145] on img "button" at bounding box center [54, 140] width 18 height 18
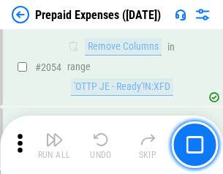
scroll to position [15302, 0]
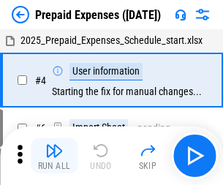
click at [54, 156] on img "button" at bounding box center [54, 151] width 18 height 18
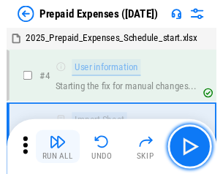
scroll to position [64, 0]
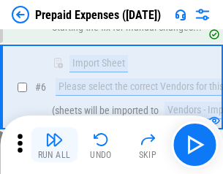
click at [54, 145] on img "button" at bounding box center [54, 140] width 18 height 18
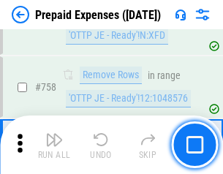
scroll to position [5216, 0]
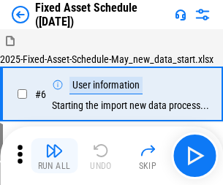
click at [54, 156] on img "button" at bounding box center [54, 151] width 18 height 18
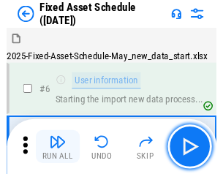
scroll to position [79, 0]
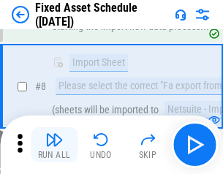
click at [54, 145] on img "button" at bounding box center [54, 140] width 18 height 18
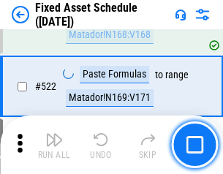
scroll to position [5088, 0]
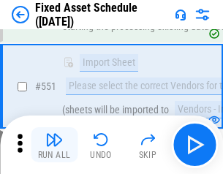
click at [54, 145] on img "button" at bounding box center [54, 140] width 18 height 18
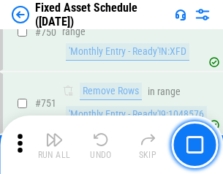
scroll to position [7137, 0]
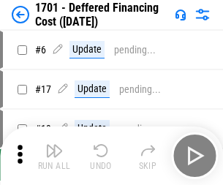
click at [54, 156] on img "button" at bounding box center [54, 151] width 18 height 18
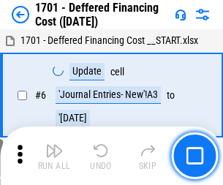
scroll to position [176, 0]
